Goal: Communication & Community: Answer question/provide support

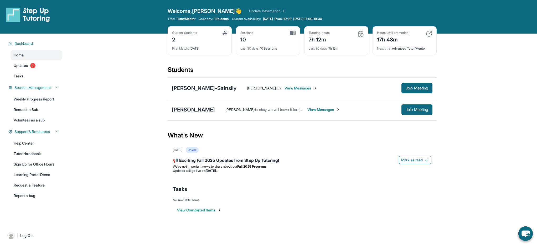
drag, startPoint x: 293, startPoint y: 33, endPoint x: 290, endPoint y: 35, distance: 3.3
click at [292, 34] on img at bounding box center [293, 33] width 6 height 5
click at [257, 49] on span "Last 30 days :" at bounding box center [249, 48] width 19 height 4
drag, startPoint x: 240, startPoint y: 39, endPoint x: 252, endPoint y: 40, distance: 11.6
click at [249, 40] on div "10" at bounding box center [246, 39] width 13 height 8
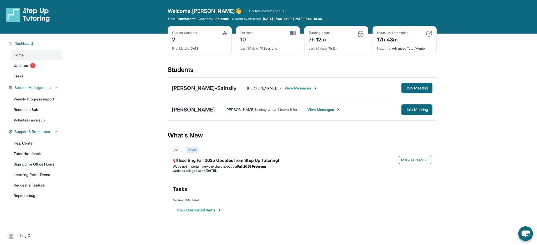
click at [293, 63] on div "Current Students 2 First Match : 27 days ago Sessions 10 Last 30 days : 10 Sess…" at bounding box center [302, 45] width 269 height 39
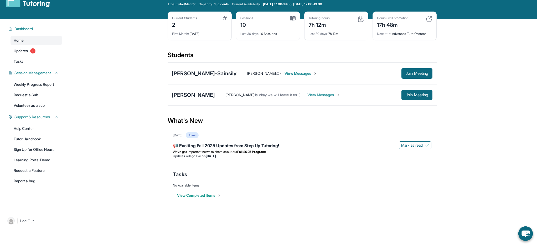
scroll to position [17, 0]
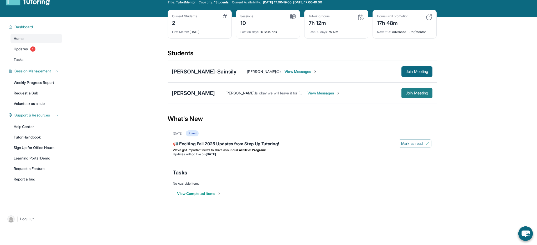
click at [420, 92] on span "Join Meeting" at bounding box center [416, 93] width 23 height 3
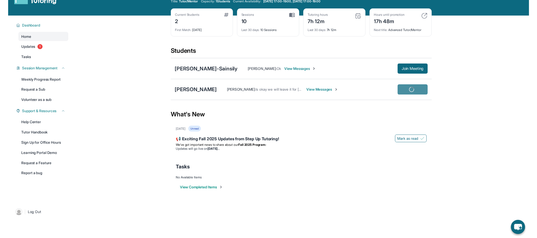
scroll to position [19, 0]
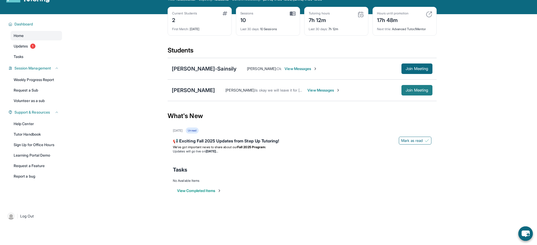
click at [421, 87] on button "Join Meeting" at bounding box center [416, 90] width 31 height 11
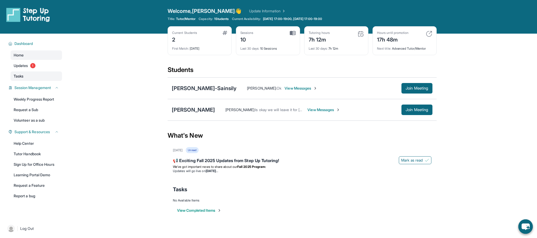
scroll to position [0, 0]
click at [313, 113] on div "Vanessa Villalpando : Is okay we will leave it for next week Monday & wed. Than…" at bounding box center [323, 109] width 217 height 11
click at [313, 110] on span "View Messages" at bounding box center [323, 109] width 33 height 5
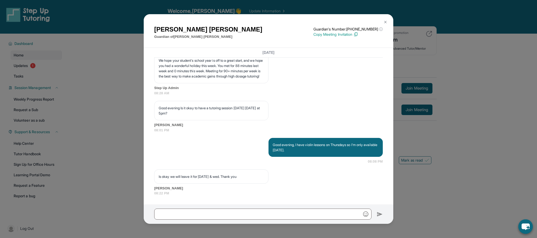
click at [447, 177] on div "Vanessa Villalpando Guardian of Mason Garcia Guardian's Number: +17623394435 ⓘ …" at bounding box center [268, 119] width 537 height 238
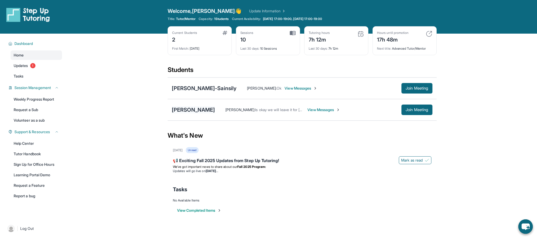
click at [188, 108] on div "Mason Garcia" at bounding box center [193, 109] width 43 height 7
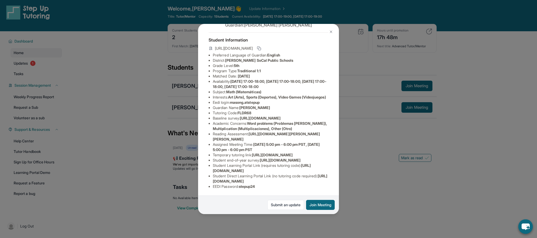
scroll to position [72, 1]
